Goal: Contribute content: Add original content to the website for others to see

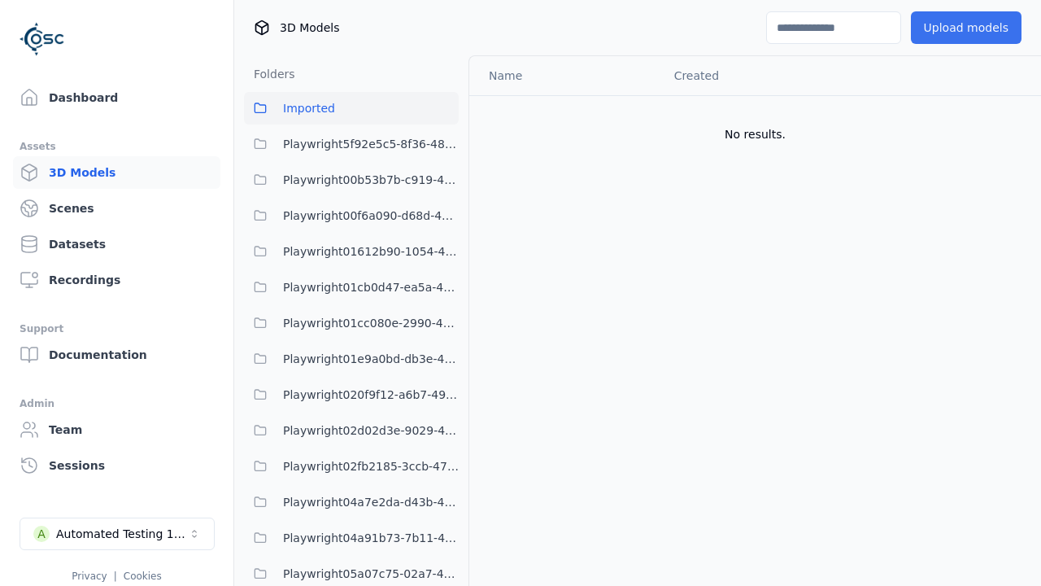
click at [969, 28] on button "Upload models" at bounding box center [966, 27] width 111 height 33
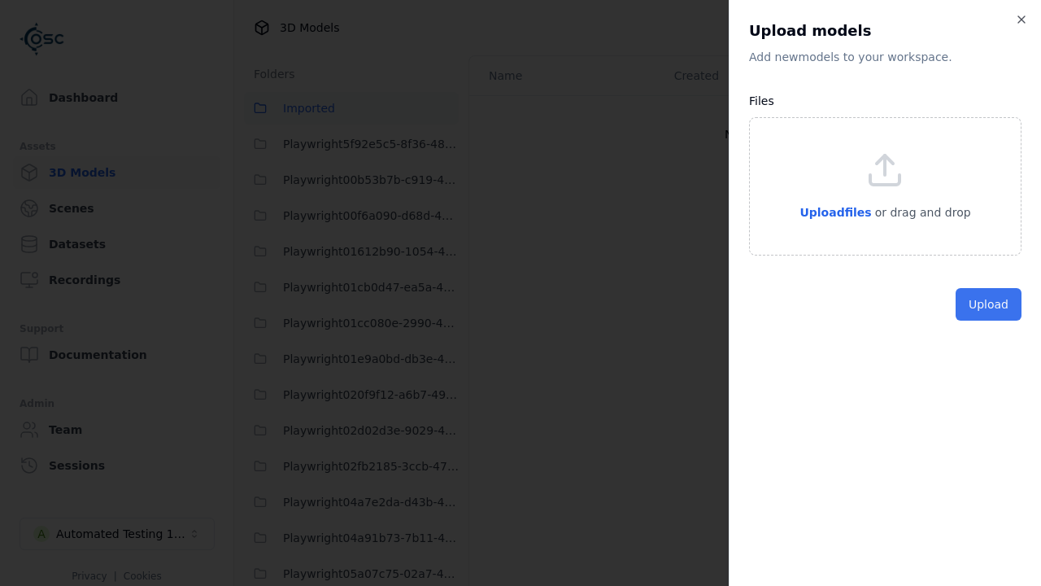
click at [990, 321] on button "Upload" at bounding box center [989, 304] width 66 height 33
